Goal: Navigation & Orientation: Find specific page/section

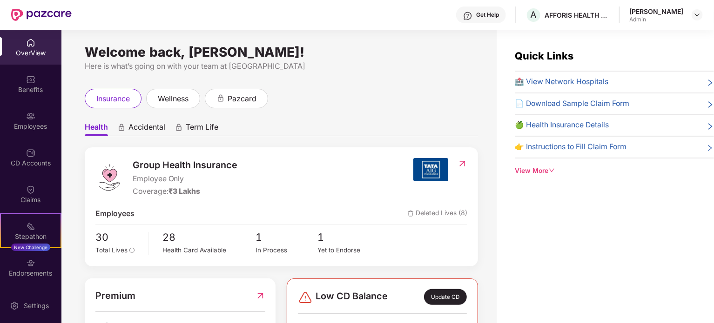
scroll to position [53, 0]
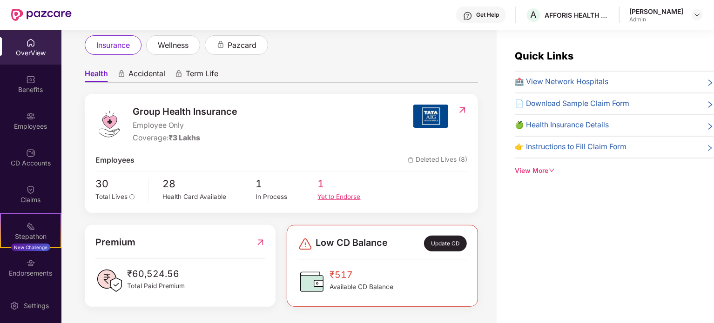
click at [319, 186] on span "1" at bounding box center [349, 184] width 62 height 16
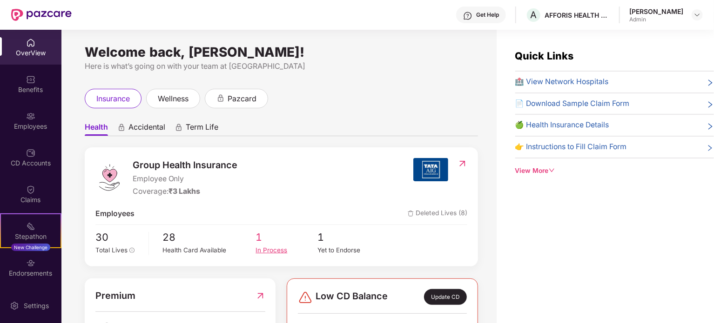
click at [259, 240] on span "1" at bounding box center [286, 238] width 62 height 16
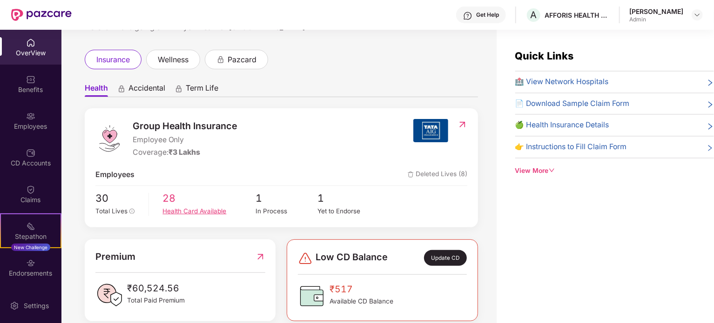
scroll to position [53, 0]
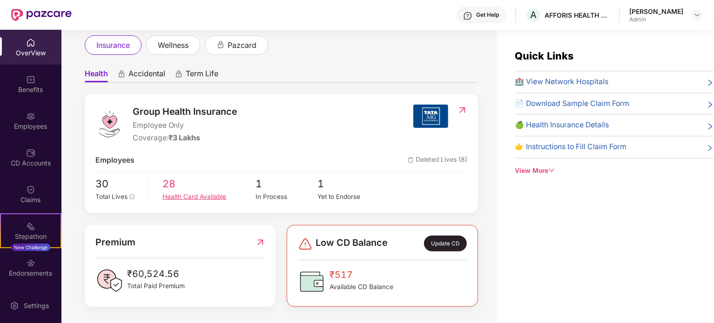
click at [203, 194] on div "Health Card Available" at bounding box center [209, 197] width 93 height 10
